Goal: Find specific page/section: Find specific page/section

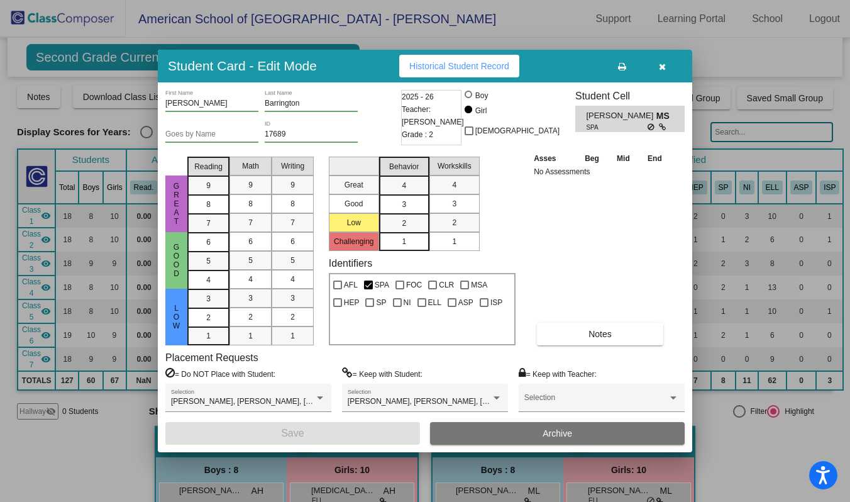
scroll to position [1413, 0]
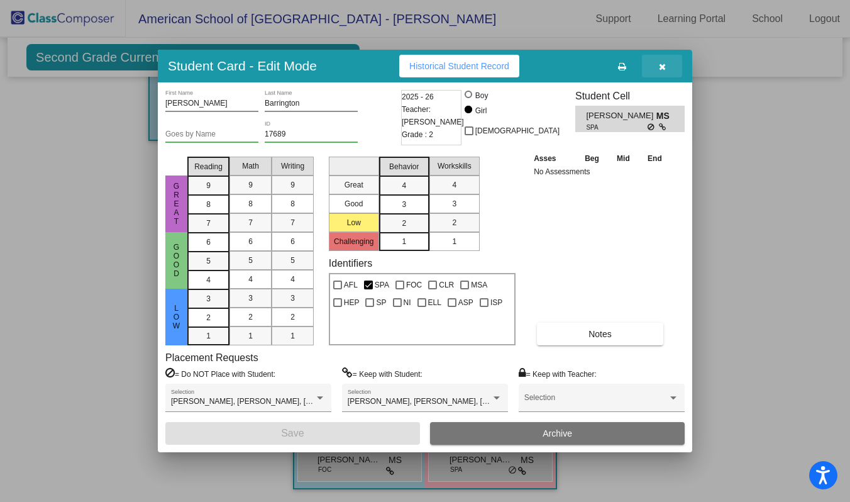
click at [659, 72] on button "button" at bounding box center [662, 66] width 40 height 23
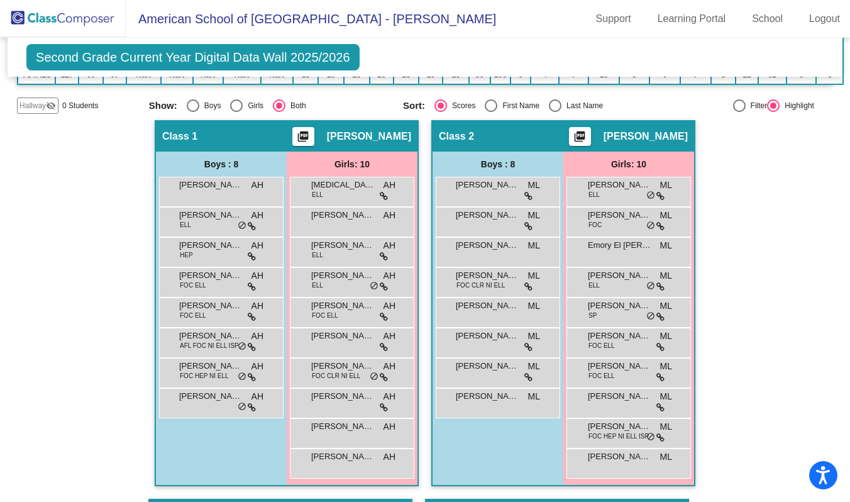
scroll to position [308, 0]
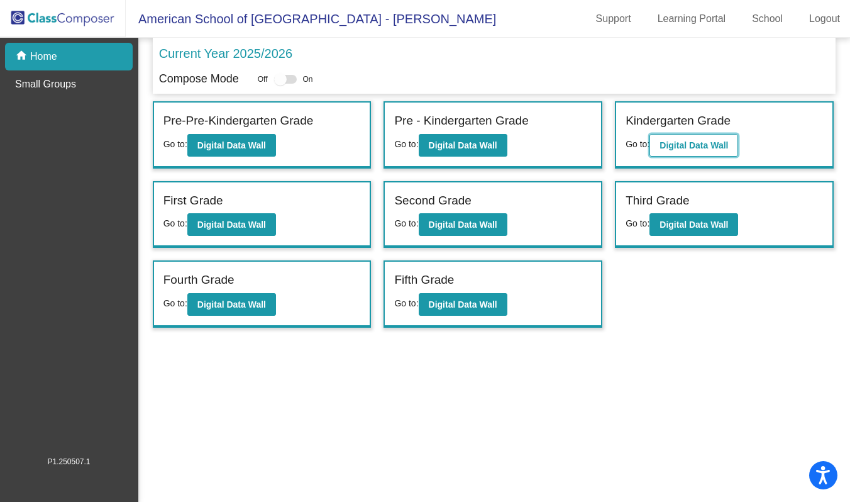
click at [711, 148] on b "Digital Data Wall" at bounding box center [693, 145] width 69 height 10
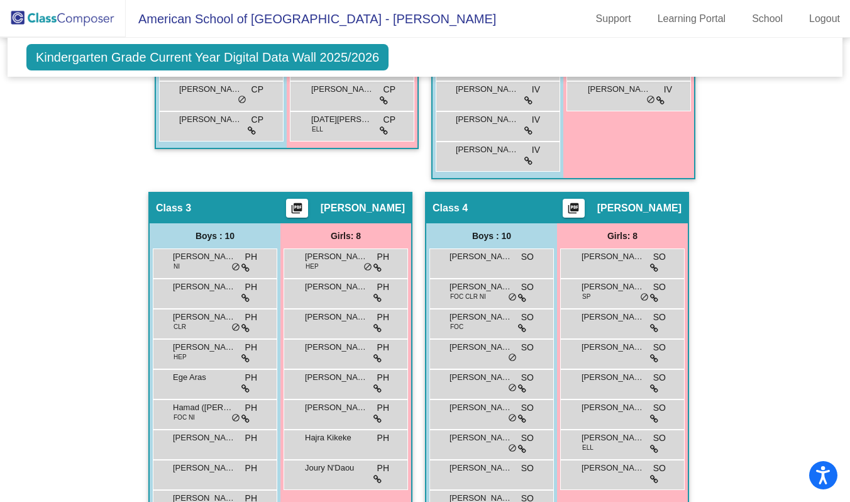
scroll to position [557, 0]
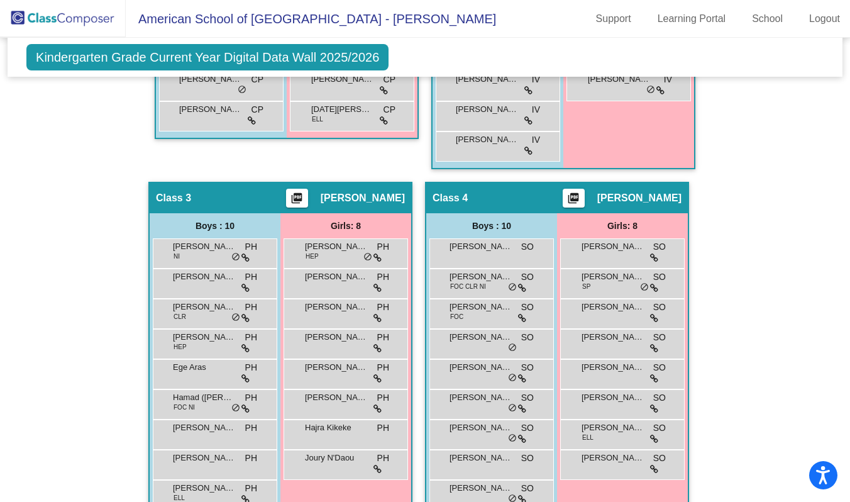
click at [0, 0] on div "Girls: 8" at bounding box center [0, 0] width 0 height 0
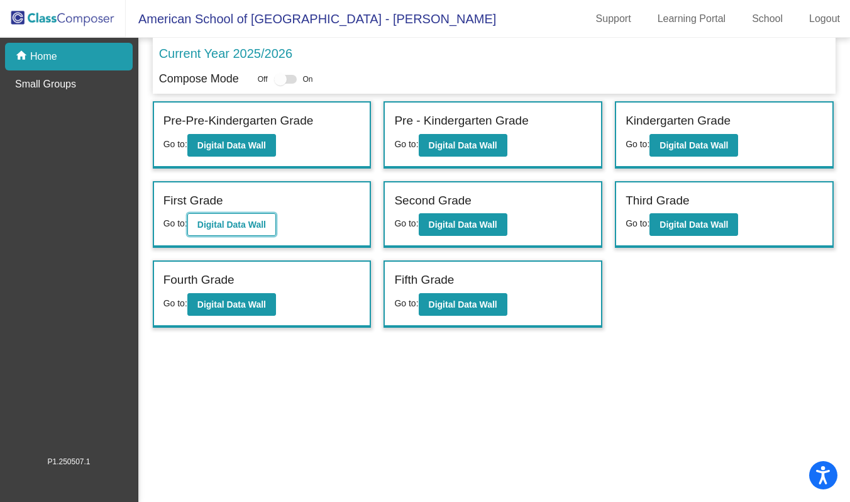
click at [248, 224] on b "Digital Data Wall" at bounding box center [231, 224] width 69 height 10
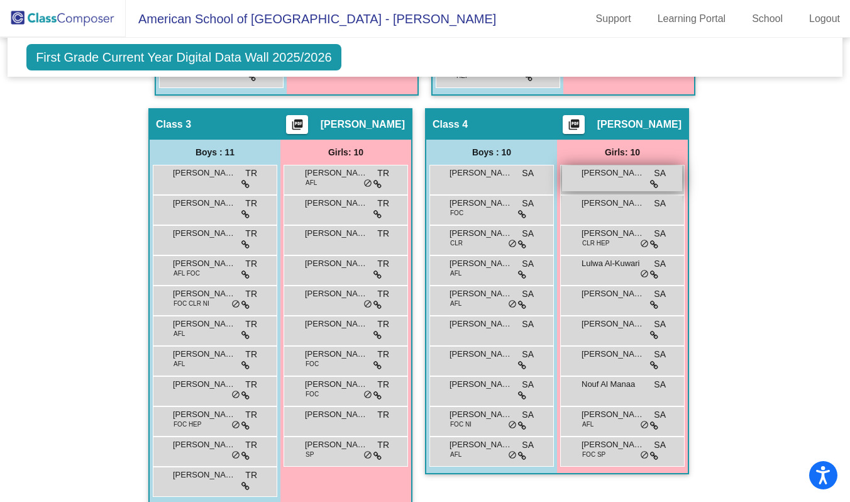
scroll to position [670, 0]
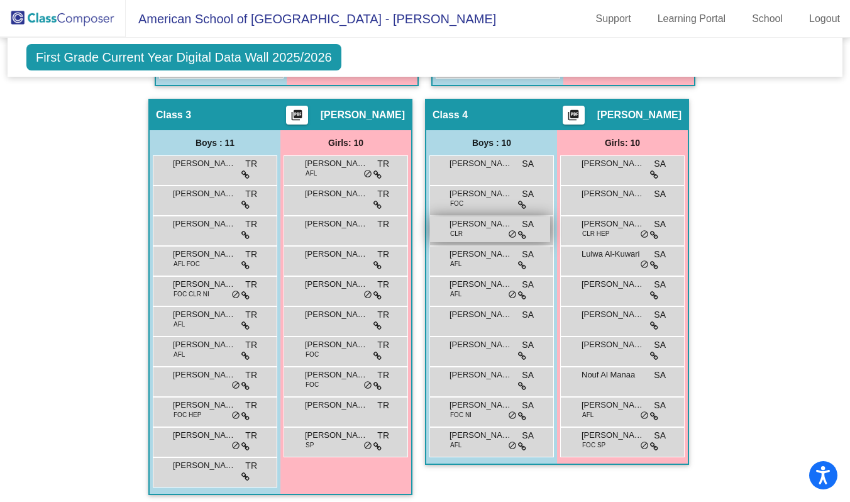
click at [480, 227] on span "[PERSON_NAME]" at bounding box center [480, 223] width 63 height 13
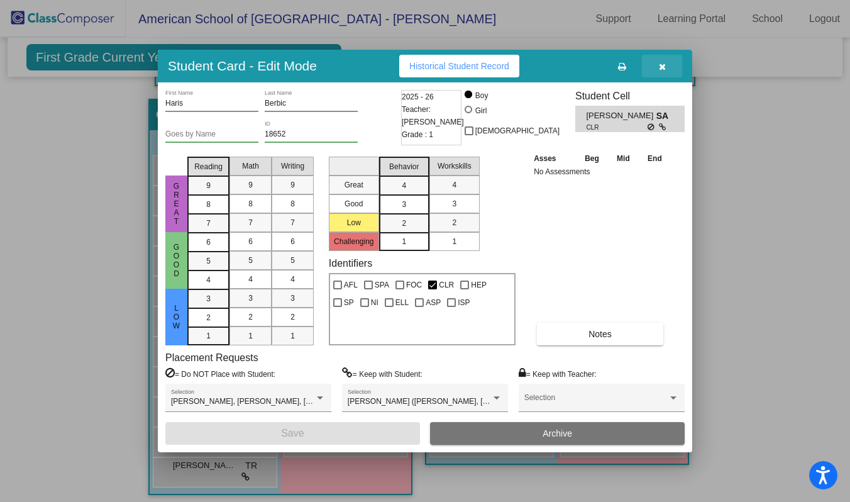
click at [661, 67] on icon "button" at bounding box center [662, 66] width 7 height 9
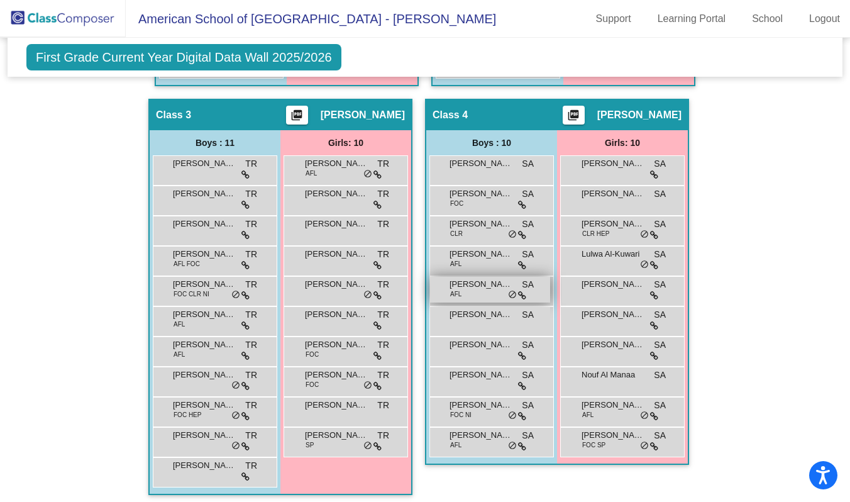
click at [475, 289] on span "[PERSON_NAME]" at bounding box center [480, 284] width 63 height 13
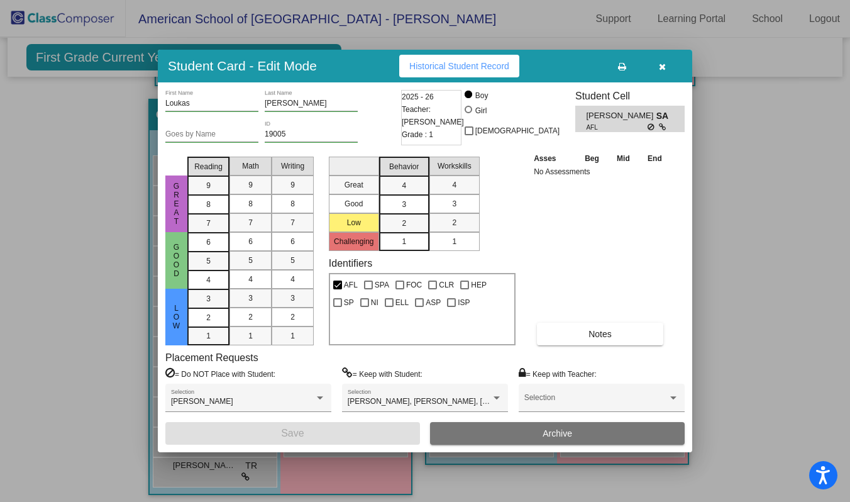
click at [754, 202] on div at bounding box center [425, 251] width 850 height 502
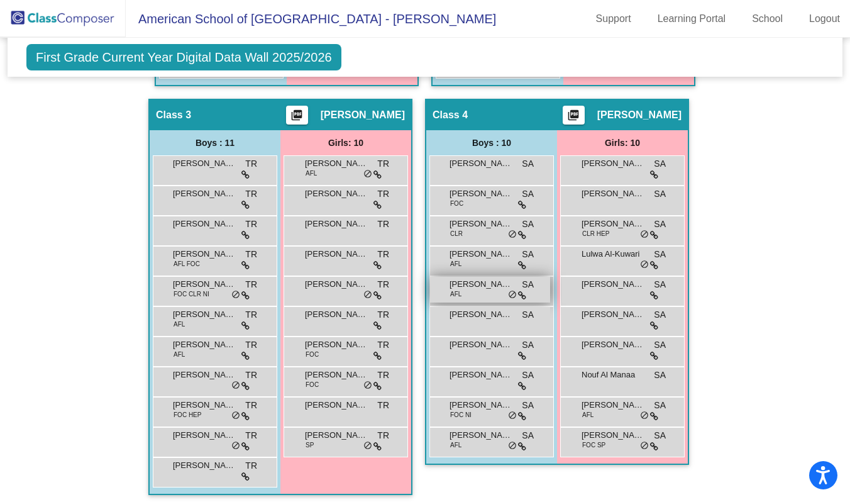
click at [460, 285] on span "[PERSON_NAME]" at bounding box center [480, 284] width 63 height 13
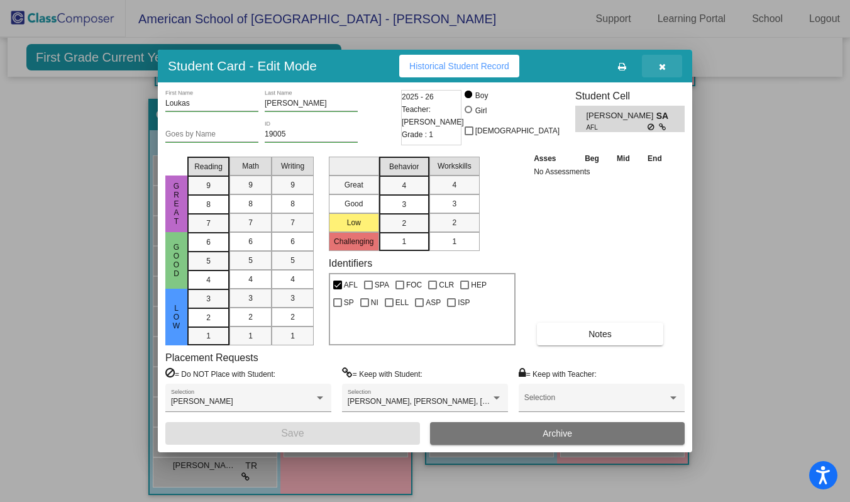
click at [659, 70] on icon "button" at bounding box center [662, 66] width 7 height 9
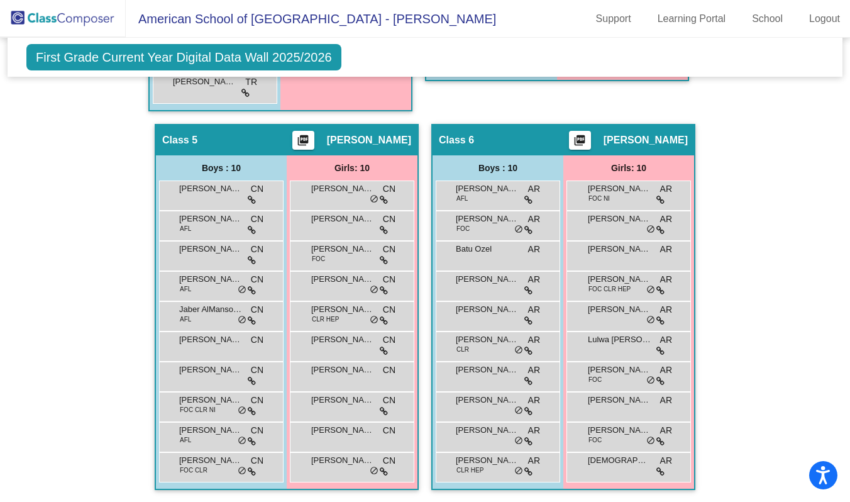
scroll to position [0, 0]
click at [341, 310] on span "[PERSON_NAME]" at bounding box center [342, 309] width 63 height 13
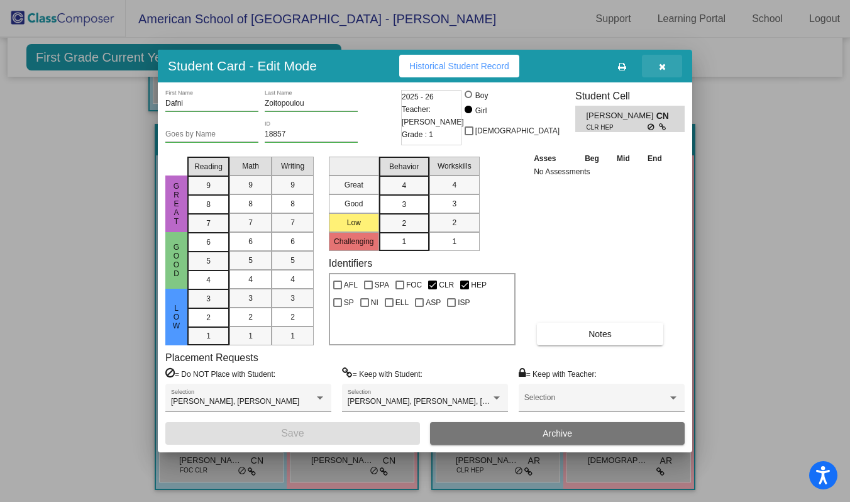
click at [659, 68] on icon "button" at bounding box center [662, 66] width 7 height 9
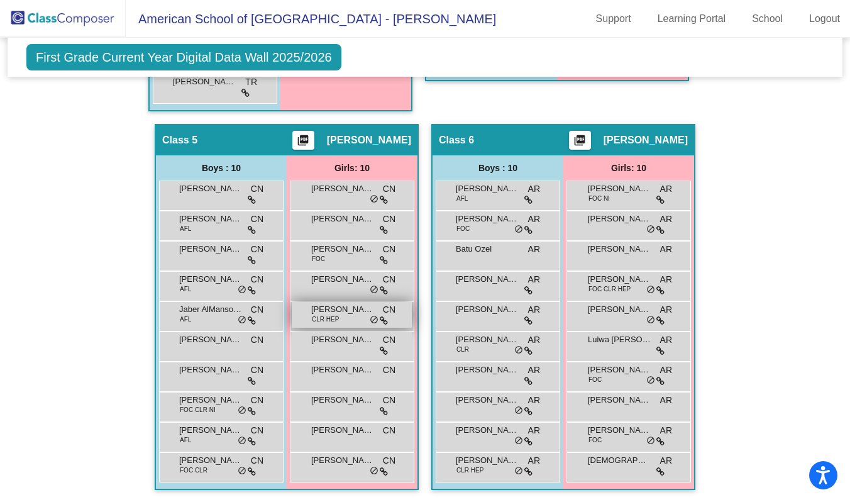
click at [329, 307] on span "[PERSON_NAME]" at bounding box center [342, 309] width 63 height 13
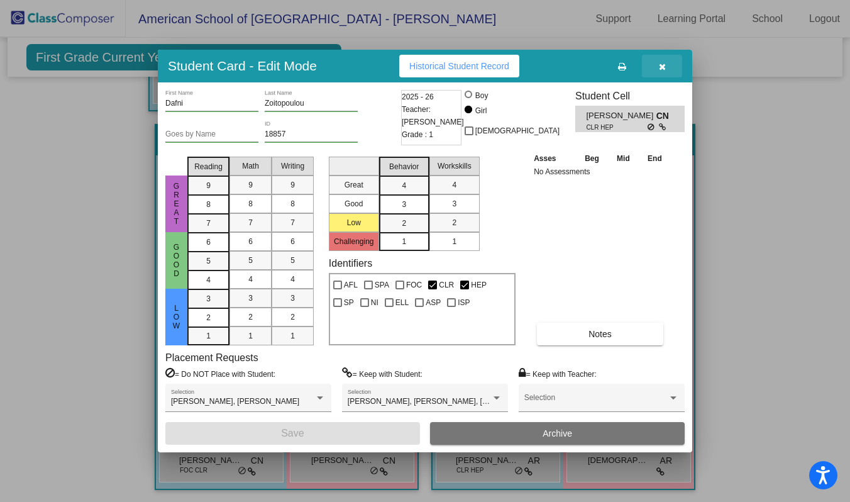
click at [666, 58] on button "button" at bounding box center [662, 66] width 40 height 23
